Goal: Check status: Check status

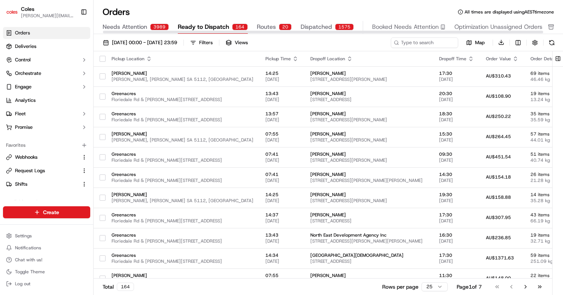
click at [208, 28] on span "Ready to Dispatch" at bounding box center [203, 26] width 51 height 9
click at [520, 44] on html "Coles [EMAIL_ADDRESS][PERSON_NAME][PERSON_NAME][DOMAIN_NAME] Toggle Sidebar Ord…" at bounding box center [281, 147] width 563 height 295
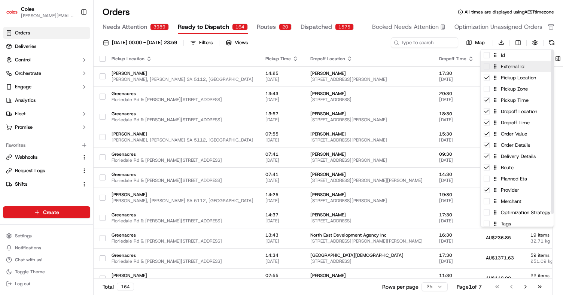
click at [507, 67] on div "External Id" at bounding box center [517, 66] width 73 height 11
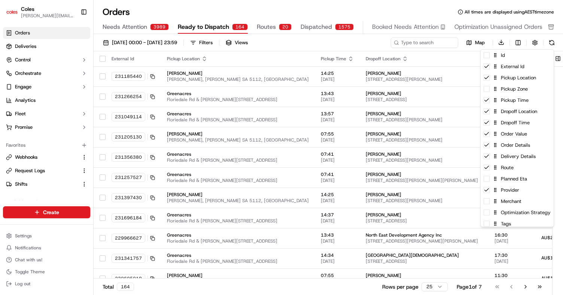
click at [230, 43] on html "Coles [EMAIL_ADDRESS][PERSON_NAME][PERSON_NAME][DOMAIN_NAME] Toggle Sidebar Ord…" at bounding box center [281, 147] width 563 height 295
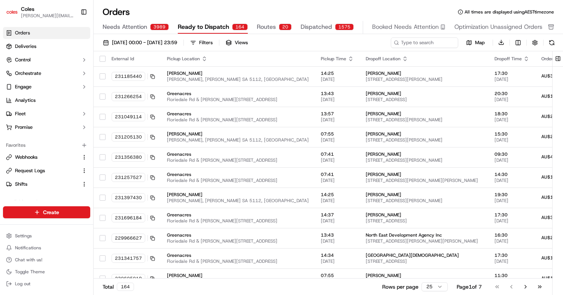
click at [213, 43] on div "Filters" at bounding box center [205, 42] width 13 height 7
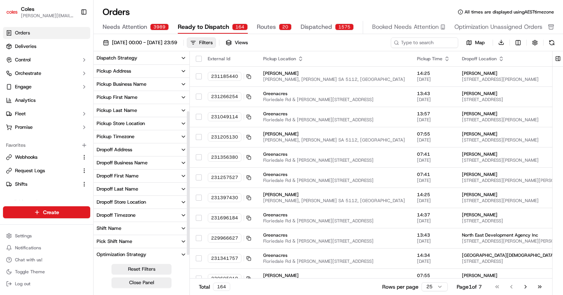
scroll to position [93, 0]
click at [155, 229] on button "Pick Shift Name" at bounding box center [142, 228] width 96 height 13
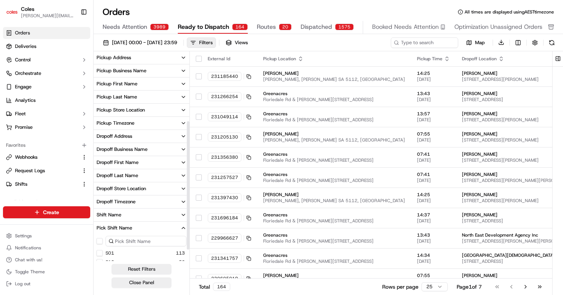
scroll to position [129, 0]
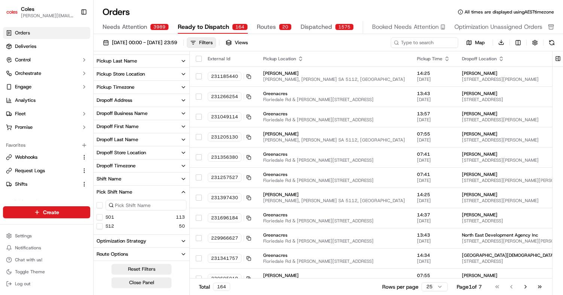
click at [104, 218] on div "S01" at bounding box center [106, 217] width 18 height 6
click at [101, 217] on button "S01" at bounding box center [100, 217] width 6 height 6
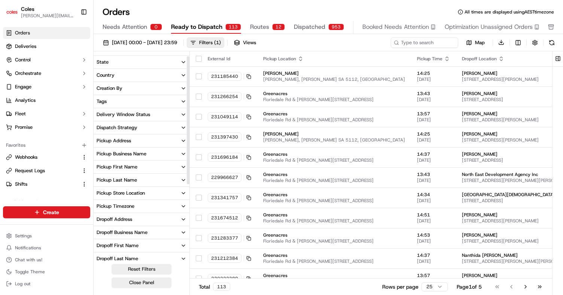
scroll to position [4, 0]
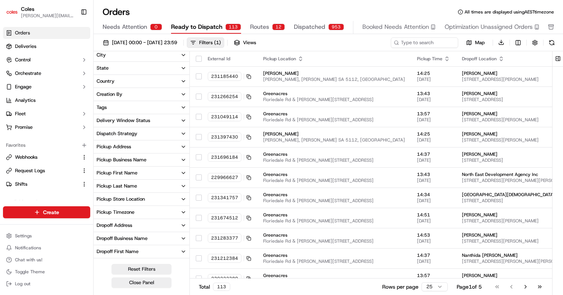
click at [125, 122] on div "Delivery Window Status" at bounding box center [124, 120] width 54 height 7
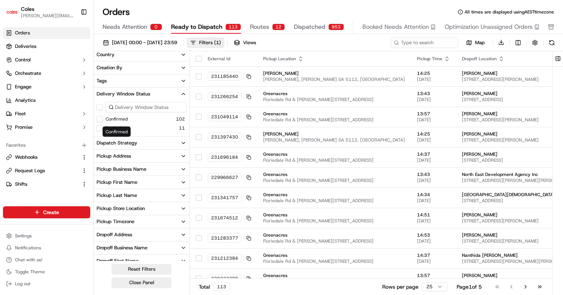
scroll to position [33, 0]
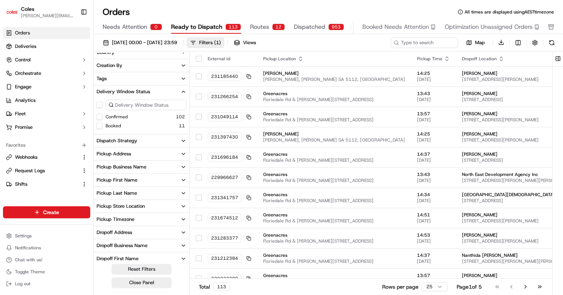
click at [100, 117] on button "Confirmed" at bounding box center [100, 117] width 6 height 6
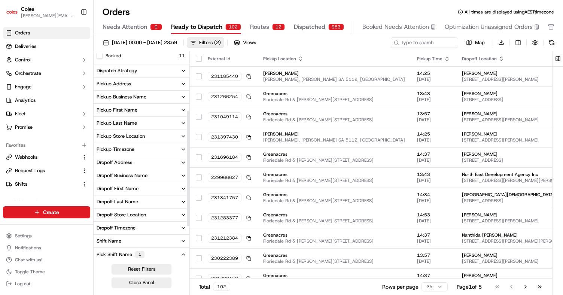
scroll to position [104, 0]
drag, startPoint x: 101, startPoint y: 251, endPoint x: 103, endPoint y: 204, distance: 47.9
click at [103, 204] on div "City State Country Creation By Tags Delivery Window Status 1 Confirmed 102 Book…" at bounding box center [142, 136] width 96 height 375
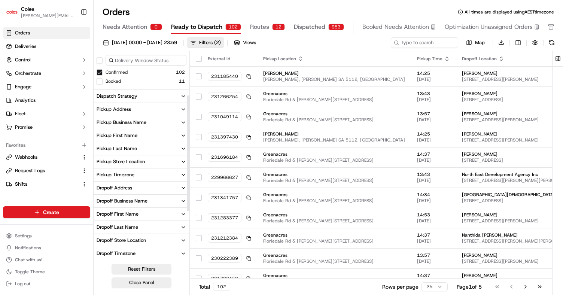
scroll to position [77, 0]
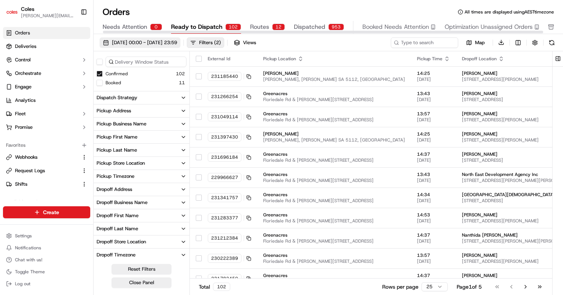
click at [156, 42] on span "[DATE] 00:00 - [DATE] 23:59" at bounding box center [144, 42] width 65 height 7
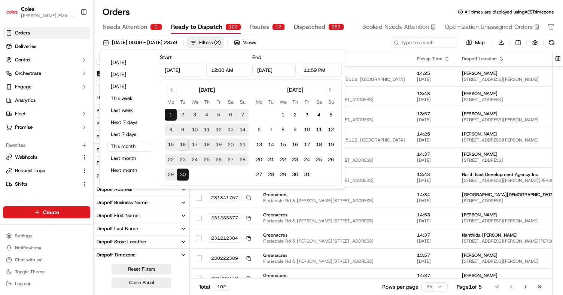
click at [182, 143] on button "16" at bounding box center [183, 145] width 12 height 12
type input "[DATE]"
click at [182, 143] on button "16" at bounding box center [183, 145] width 12 height 12
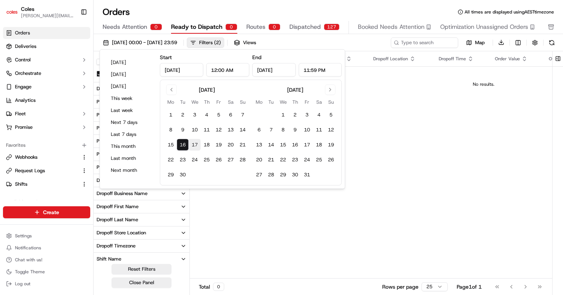
click at [194, 147] on button "17" at bounding box center [195, 145] width 12 height 12
type input "[DATE]"
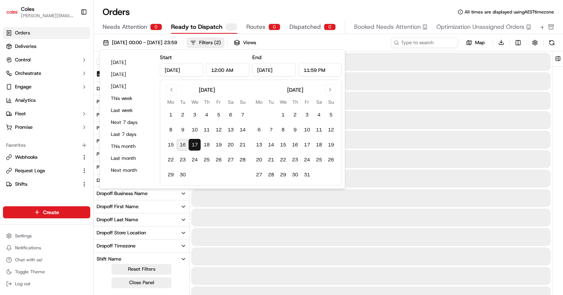
click at [194, 147] on button "17" at bounding box center [195, 145] width 12 height 12
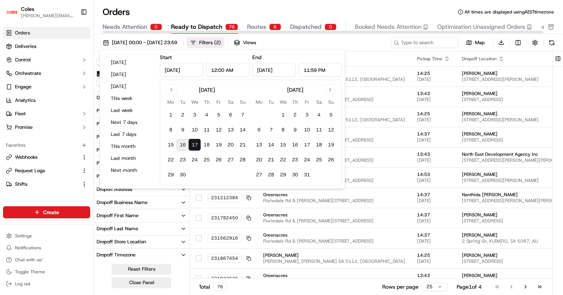
click at [157, 9] on div "Orders All times are displayed using AEST timezone" at bounding box center [328, 12] width 469 height 12
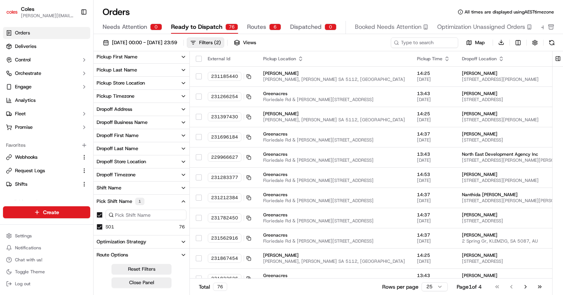
scroll to position [158, 0]
